Goal: Navigation & Orientation: Find specific page/section

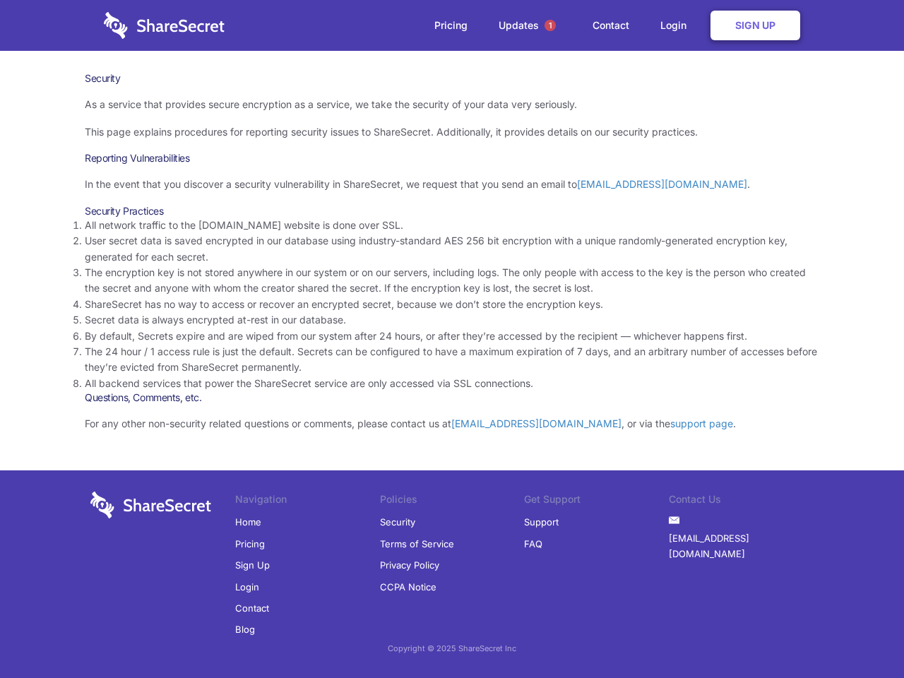
click at [452, 339] on li "By default, Secrets expire and are wiped from our system after 24 hours, or aft…" at bounding box center [452, 336] width 735 height 16
click at [550, 25] on span "1" at bounding box center [550, 25] width 11 height 11
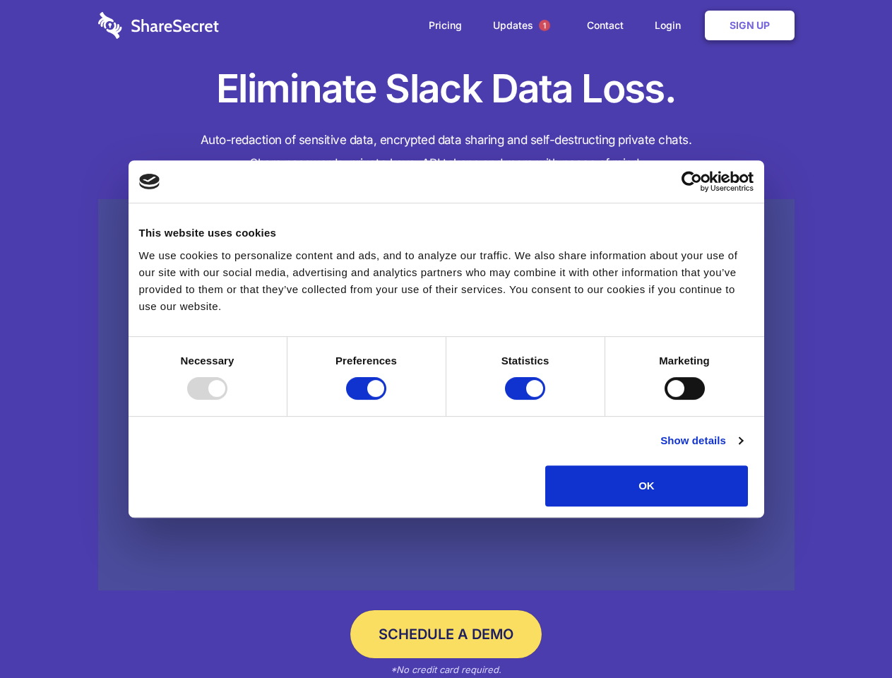
click at [227, 400] on div at bounding box center [207, 388] width 40 height 23
click at [386, 400] on input "Preferences" at bounding box center [366, 388] width 40 height 23
checkbox input "false"
click at [527, 400] on input "Statistics" at bounding box center [525, 388] width 40 height 23
checkbox input "false"
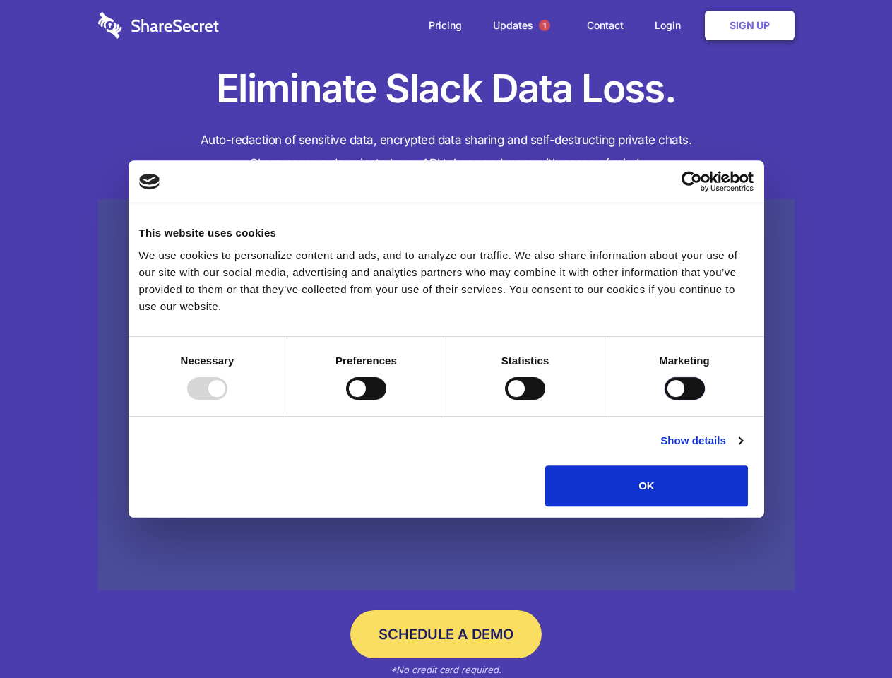
click at [665, 400] on input "Marketing" at bounding box center [685, 388] width 40 height 23
checkbox input "true"
click at [742, 449] on link "Show details" at bounding box center [701, 440] width 82 height 17
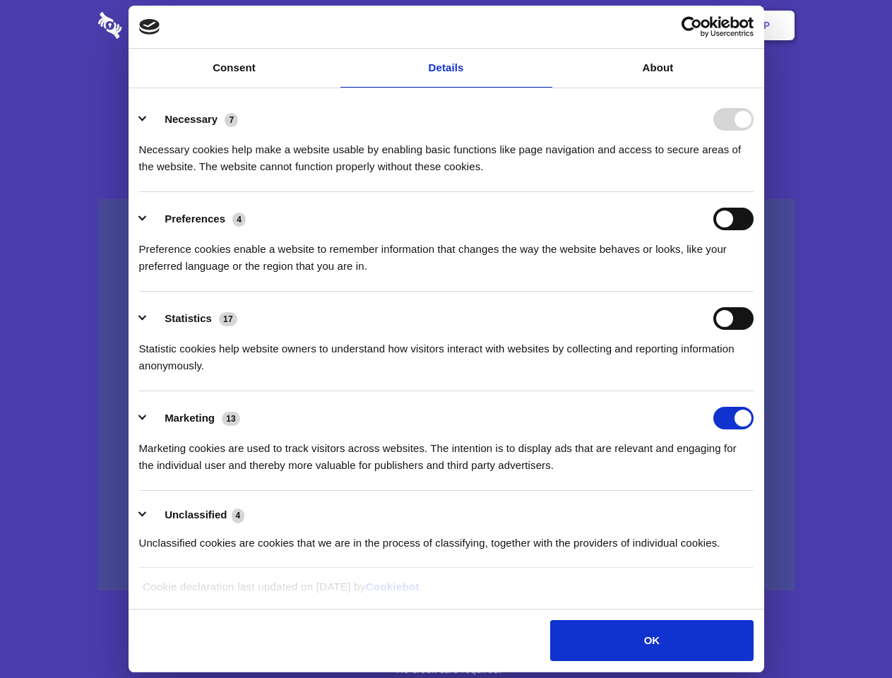
click at [754, 192] on li "Necessary 7 Necessary cookies help make a website usable by enabling basic func…" at bounding box center [446, 143] width 615 height 100
click at [544, 25] on span "1" at bounding box center [544, 25] width 11 height 11
